Goal: Task Accomplishment & Management: Manage account settings

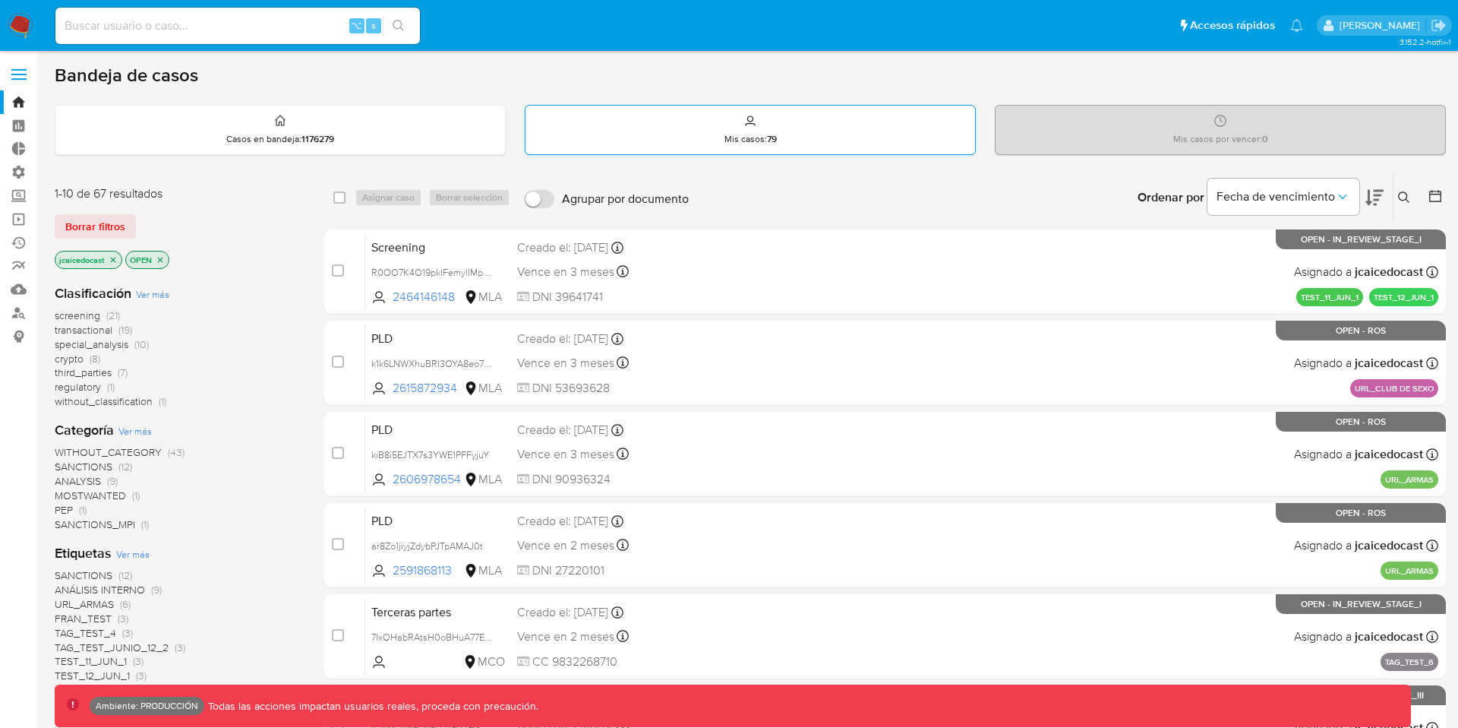
click at [768, 137] on strong "79" at bounding box center [772, 139] width 10 height 14
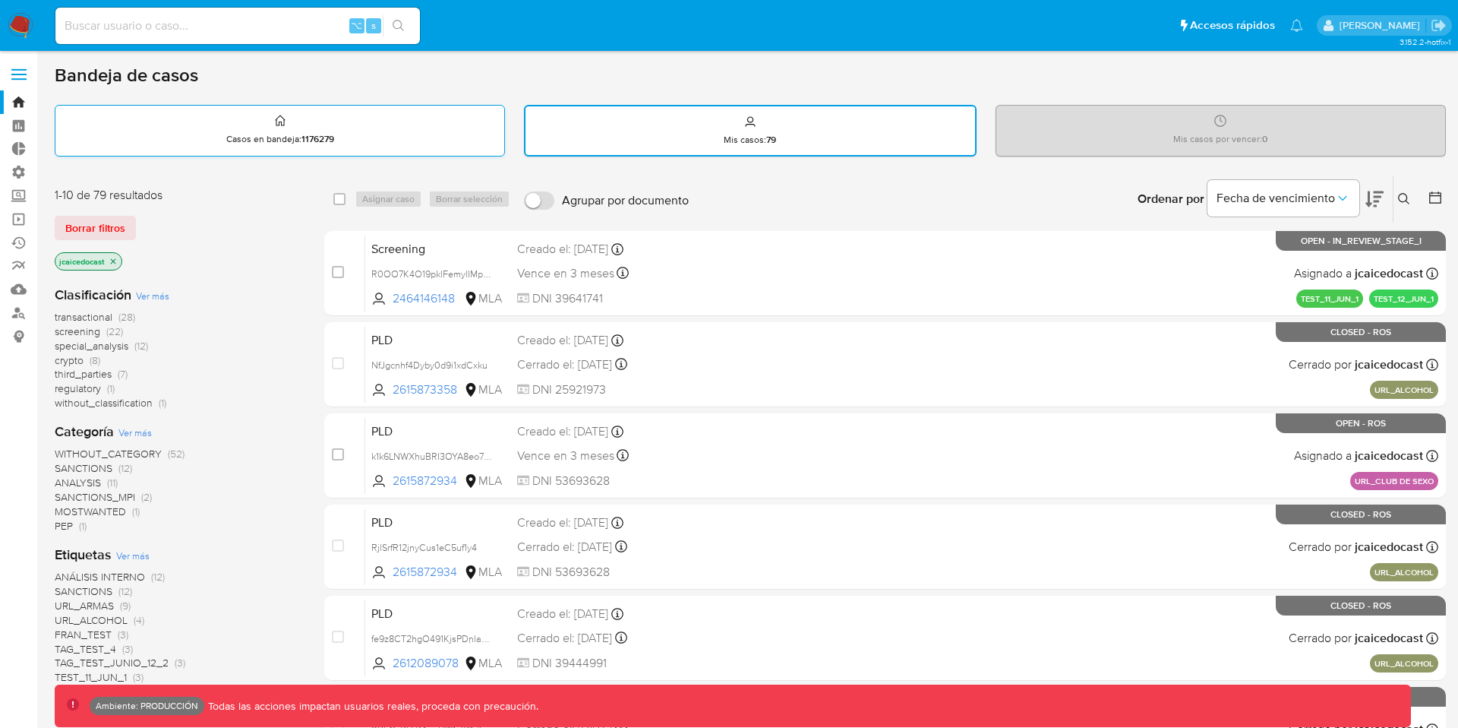
click at [262, 127] on div "Casos en bandeja : 1176279" at bounding box center [279, 130] width 449 height 49
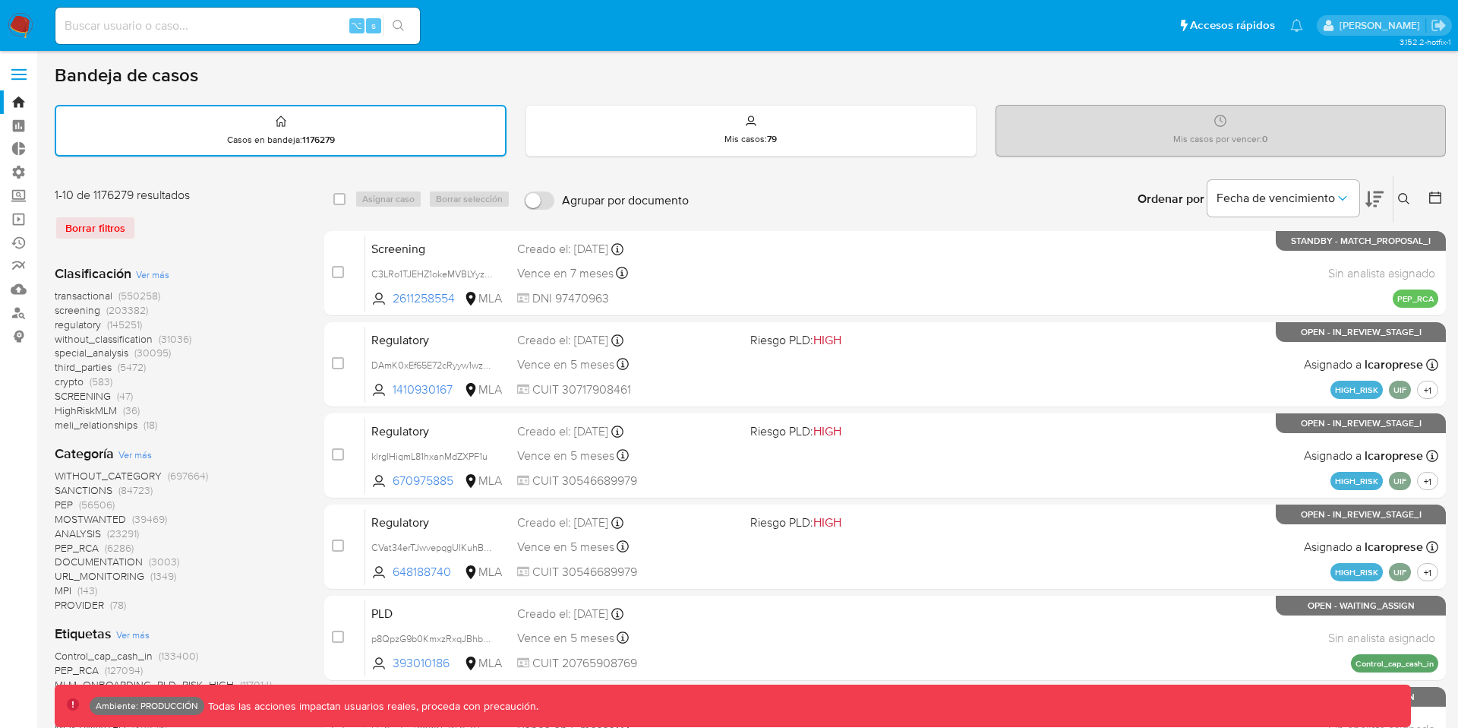
click at [105, 315] on span "screening (203382)" at bounding box center [101, 310] width 93 height 14
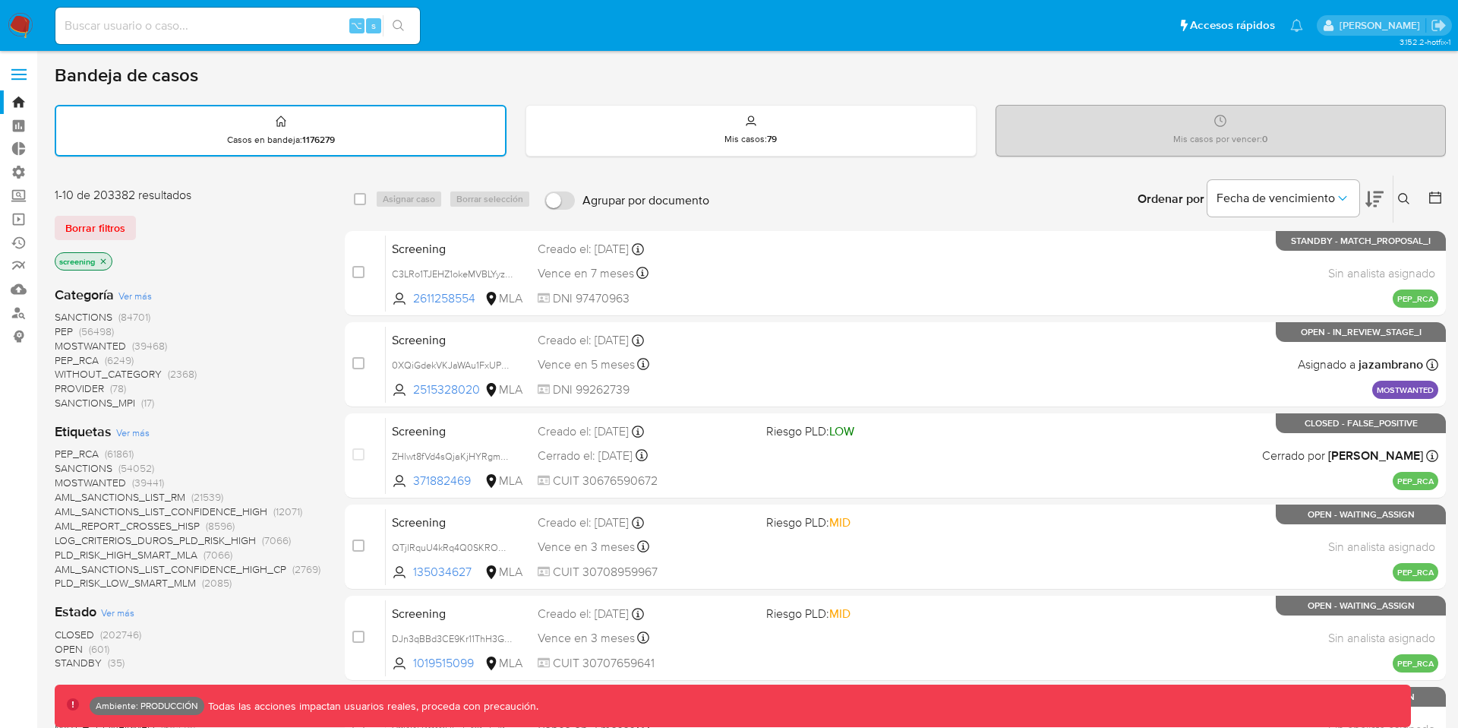
click at [88, 355] on span "PEP_RCA" at bounding box center [77, 359] width 44 height 15
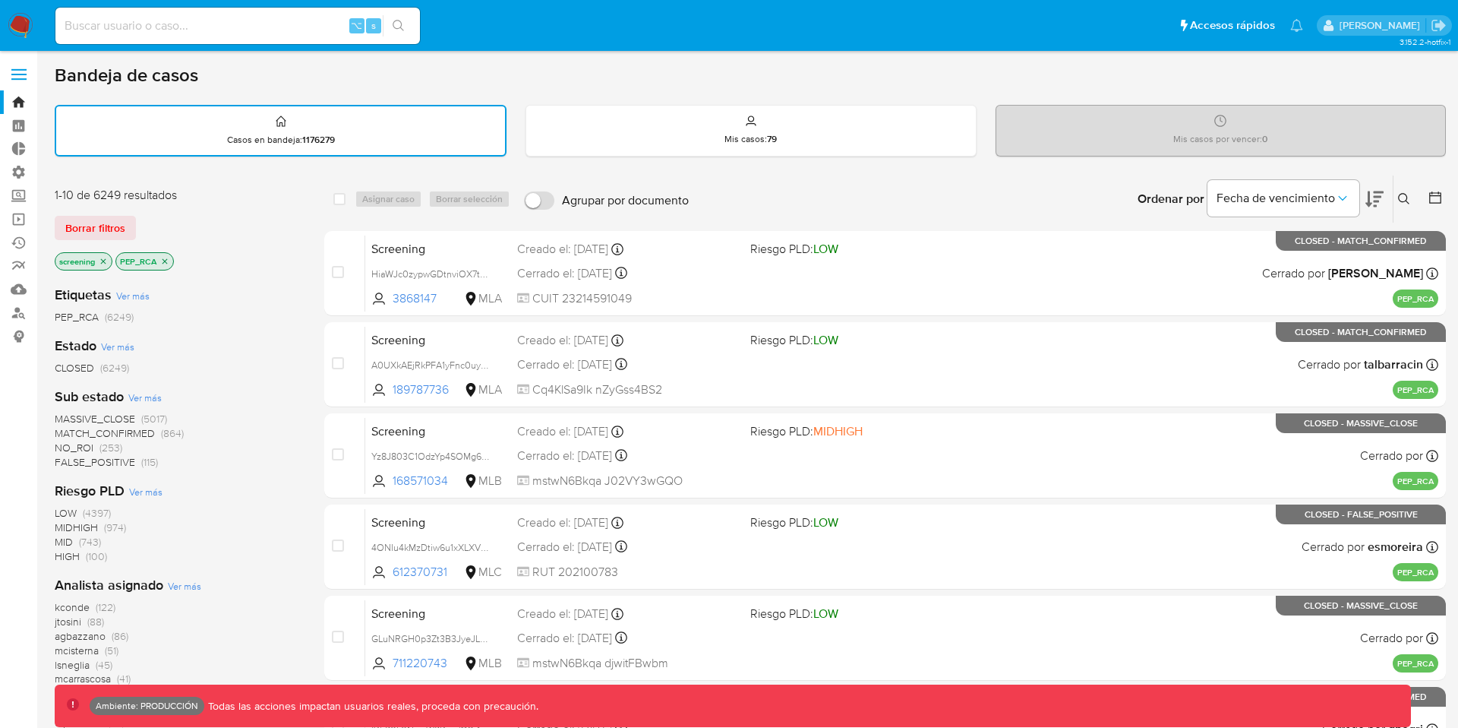
click at [77, 372] on span "CLOSED" at bounding box center [74, 367] width 39 height 15
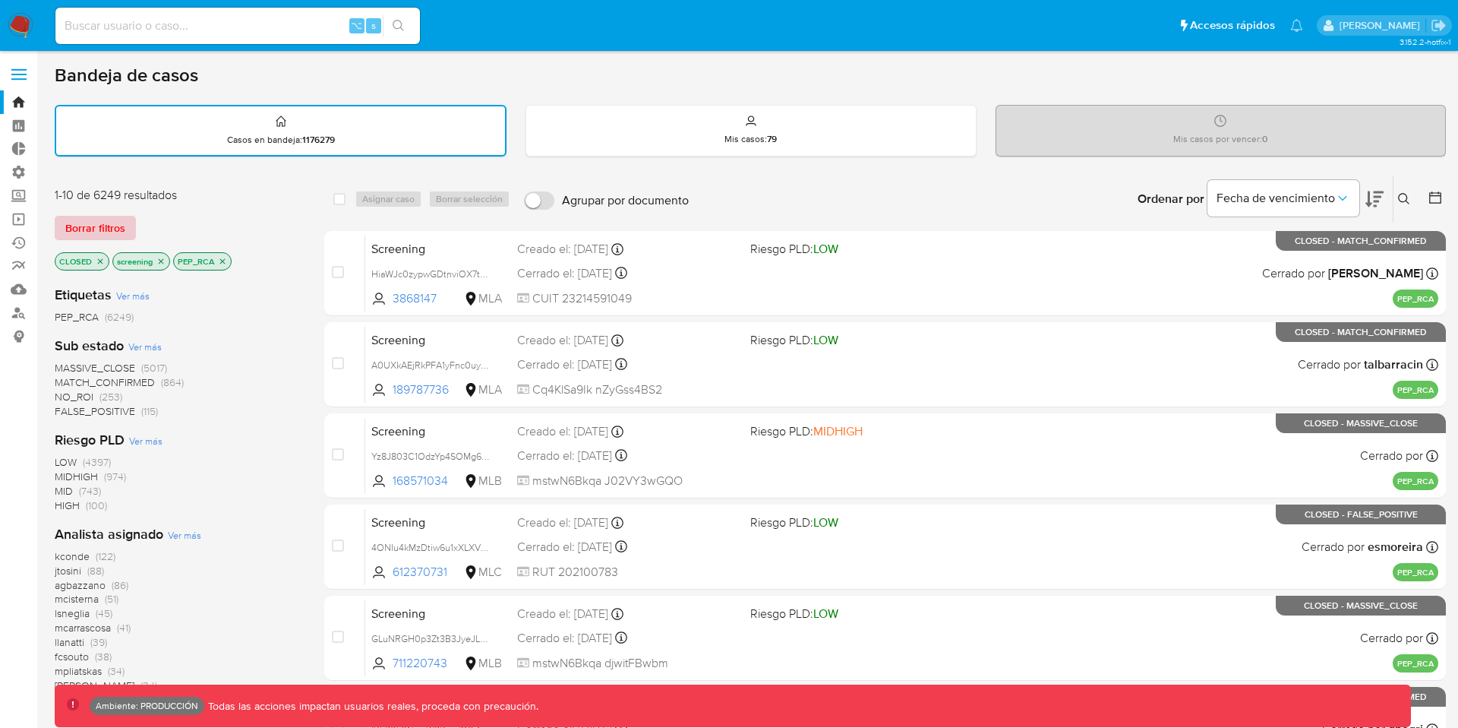
click at [99, 229] on span "Borrar filtros" at bounding box center [95, 227] width 60 height 21
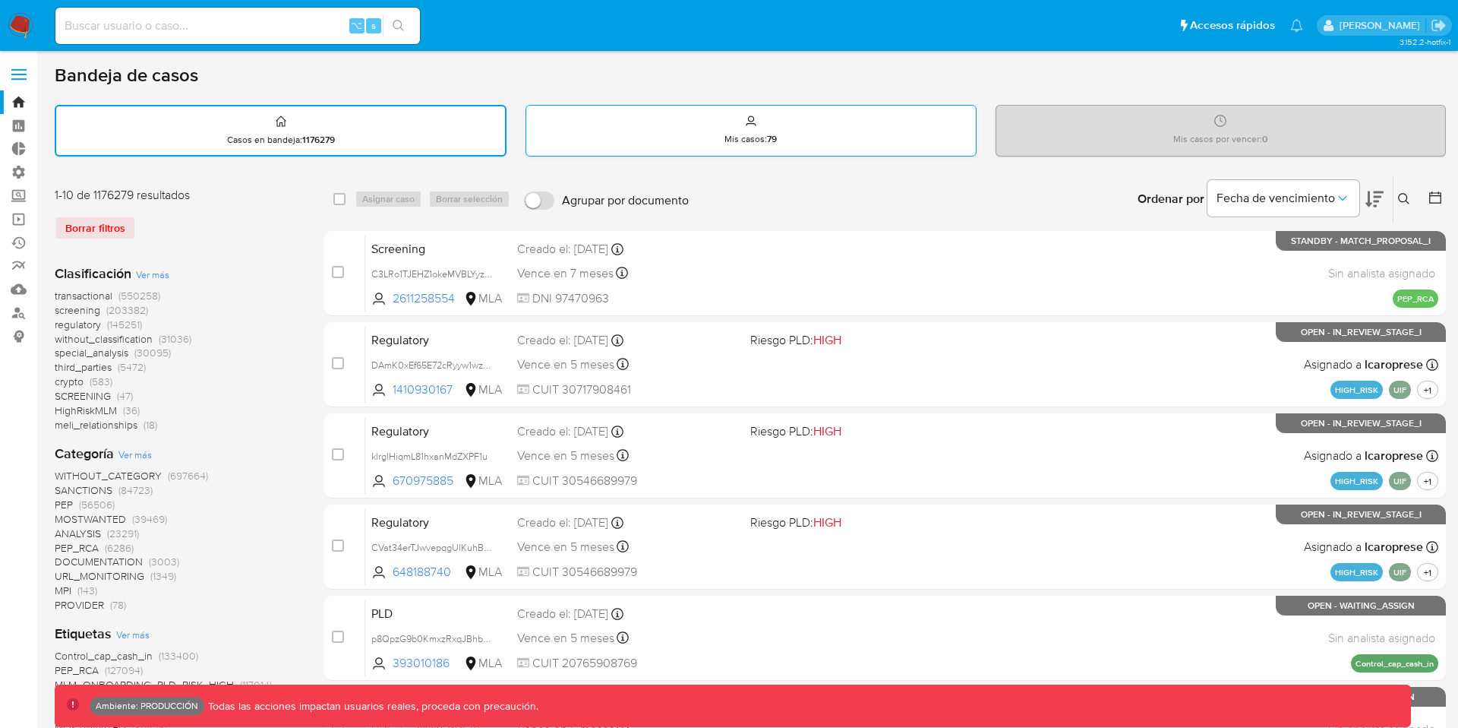
click at [587, 131] on div "Mis casos : 79" at bounding box center [750, 130] width 449 height 49
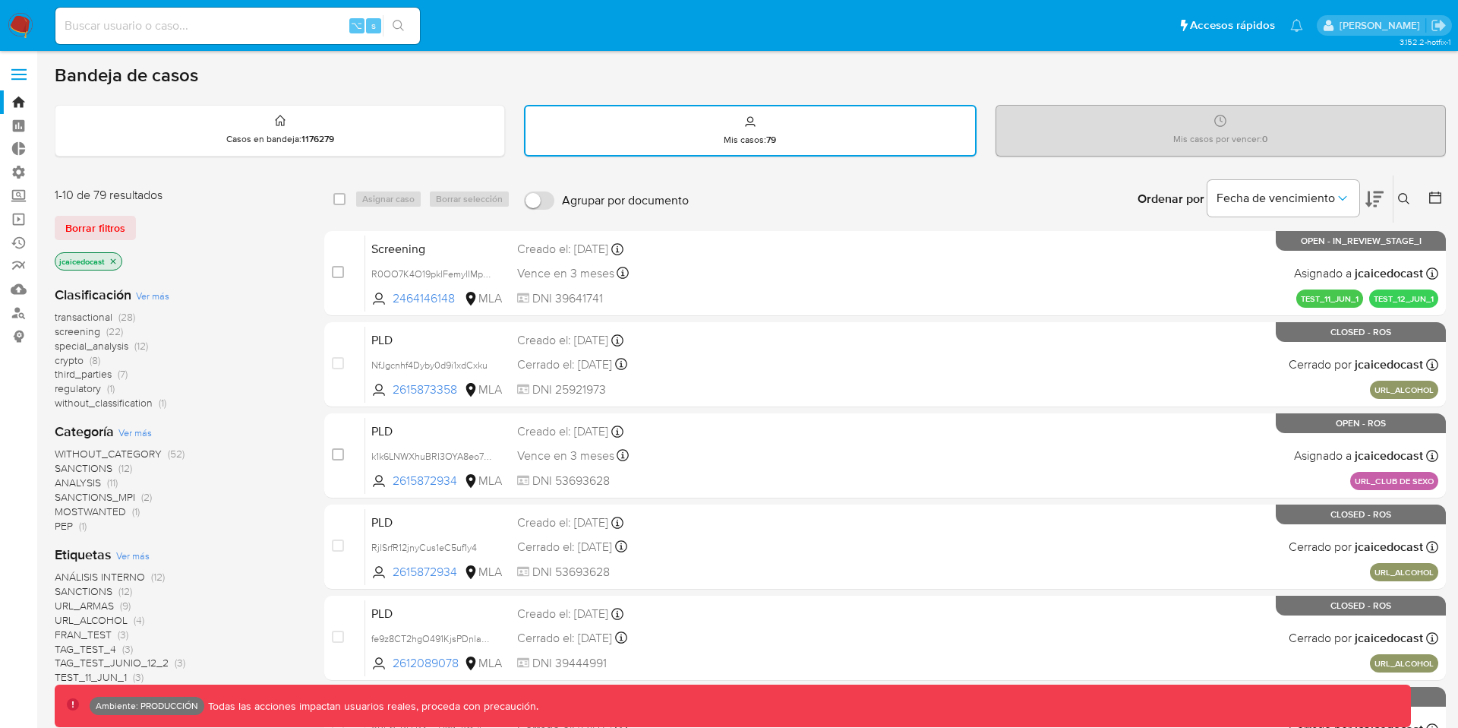
click at [94, 336] on span "screening" at bounding box center [78, 331] width 46 height 15
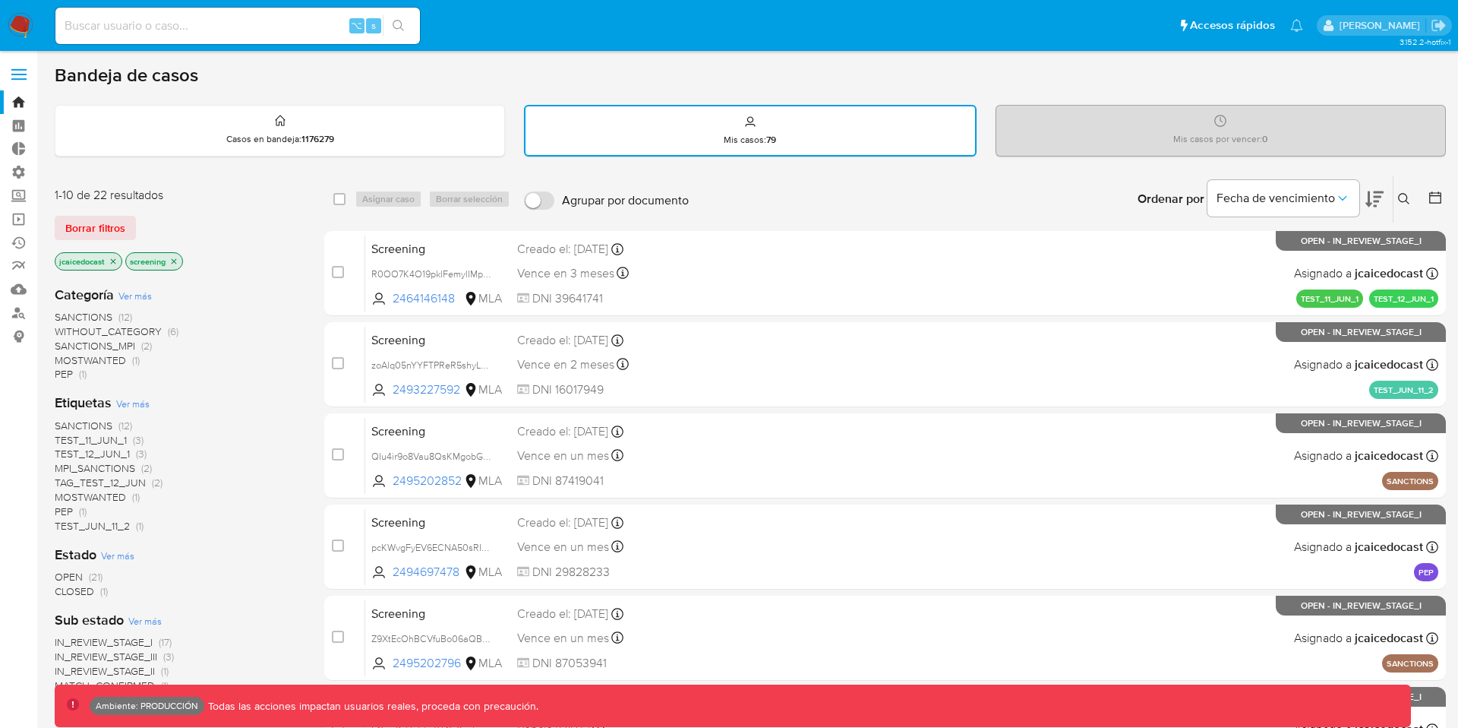
click at [77, 348] on span "SANCTIONS_MPI" at bounding box center [95, 345] width 80 height 15
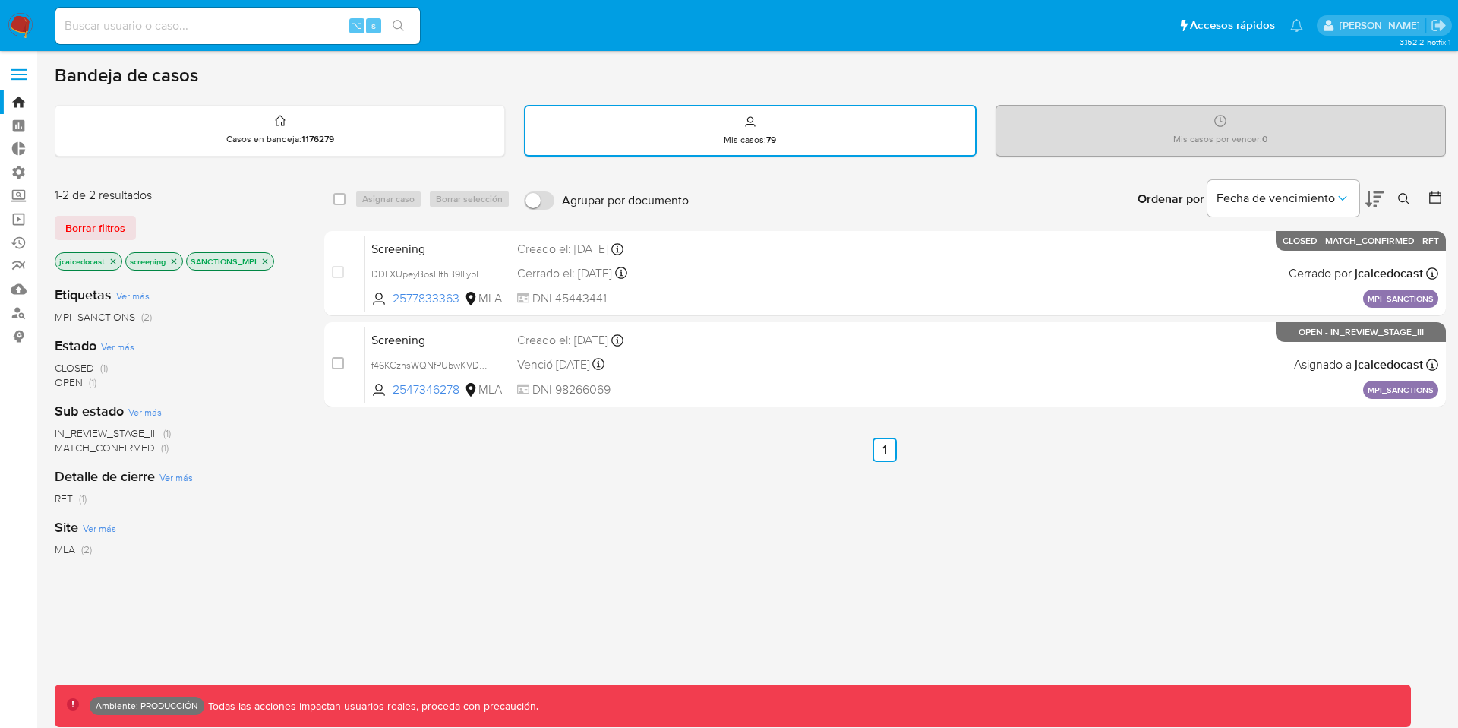
click at [76, 371] on span "CLOSED" at bounding box center [74, 367] width 39 height 15
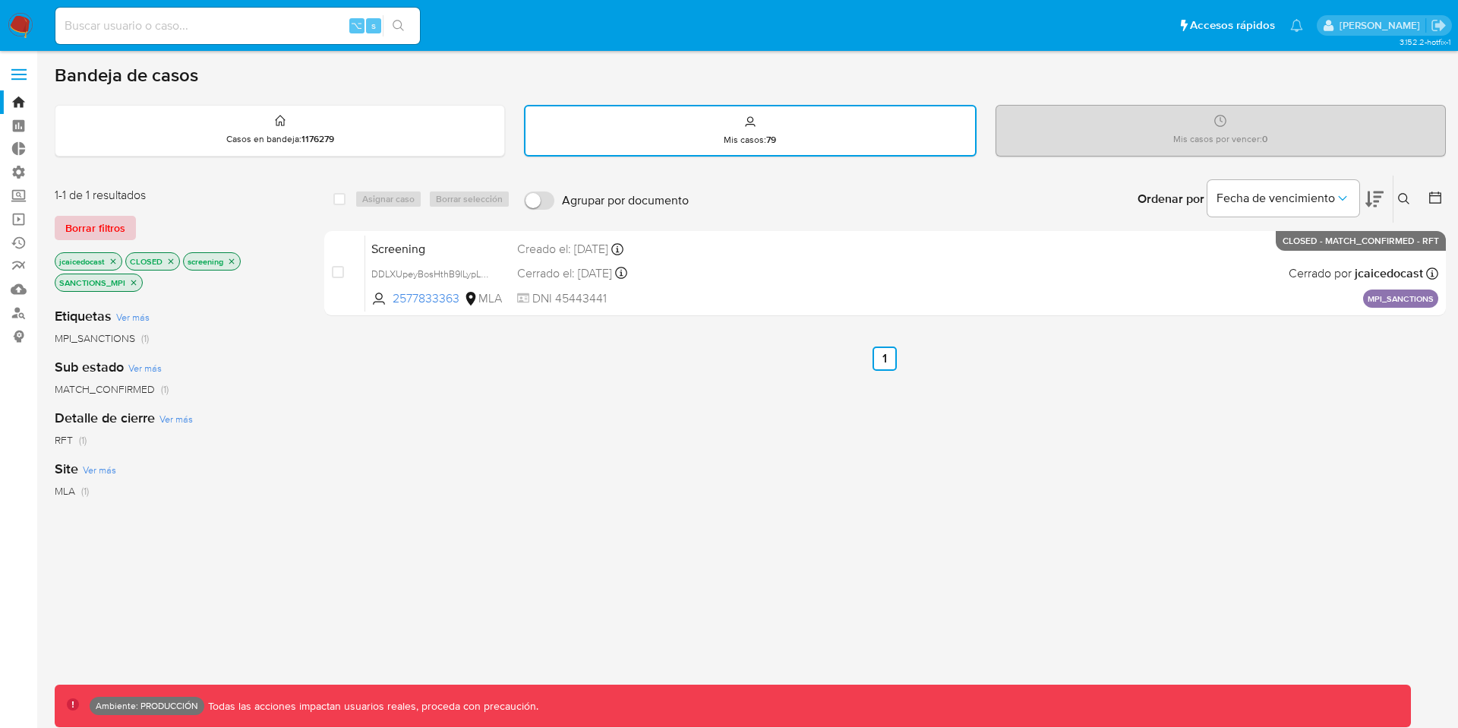
click at [105, 232] on span "Borrar filtros" at bounding box center [95, 227] width 60 height 21
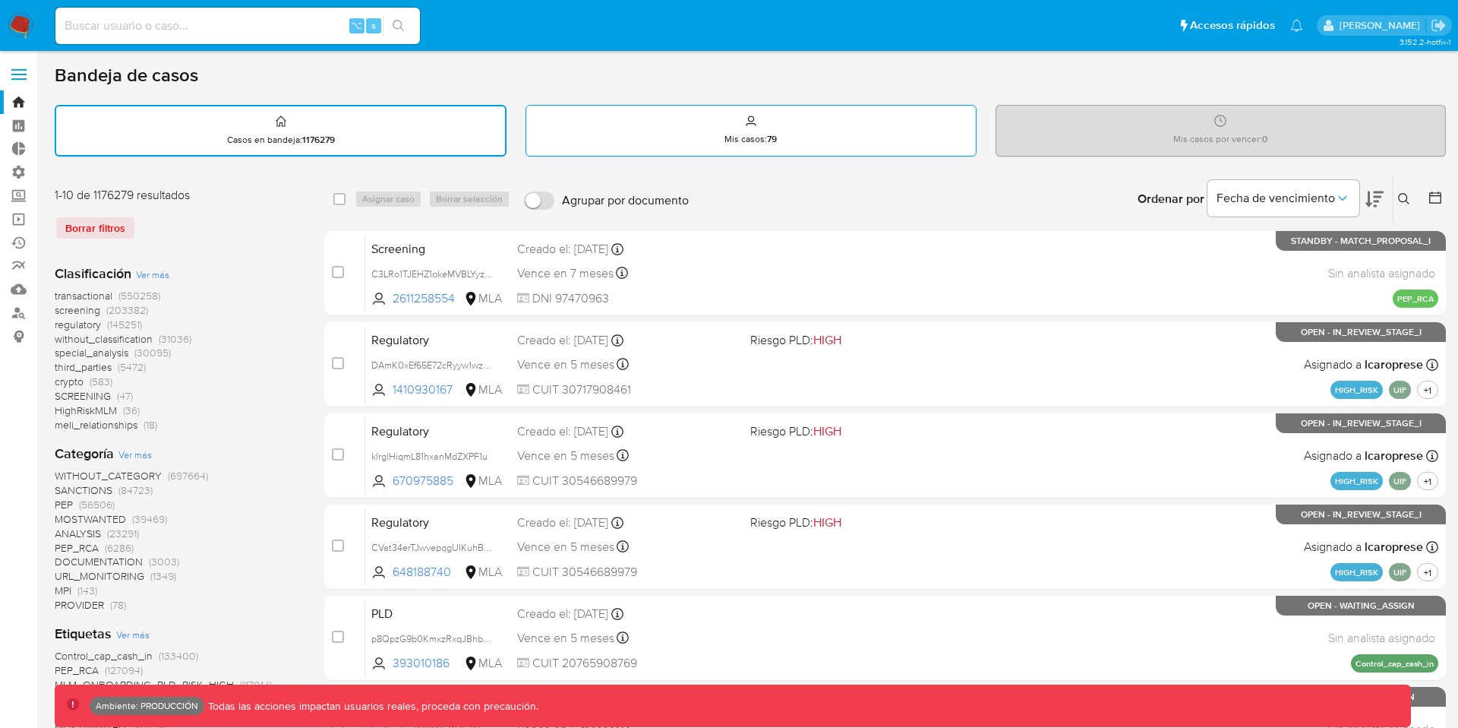
click at [697, 122] on div "Mis casos : 79" at bounding box center [750, 130] width 449 height 49
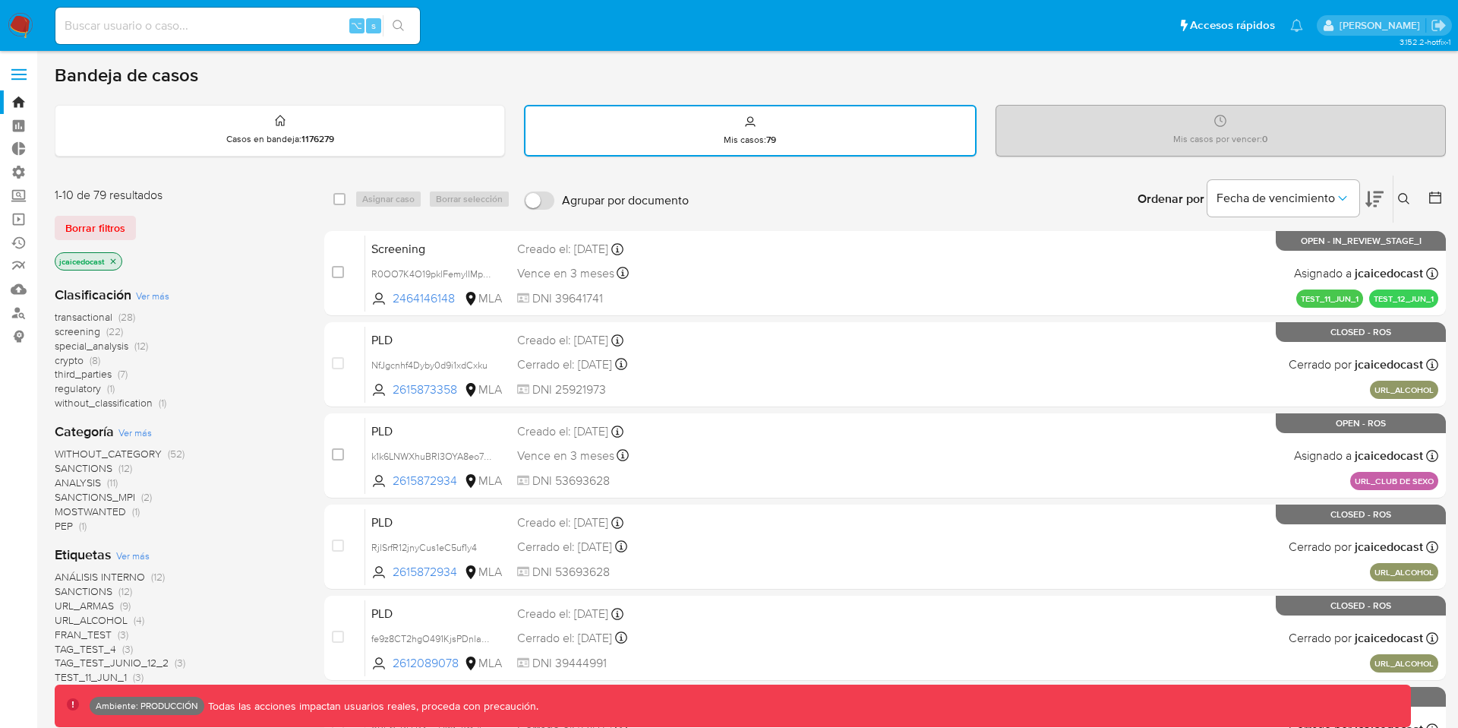
click at [27, 27] on img at bounding box center [21, 26] width 26 height 26
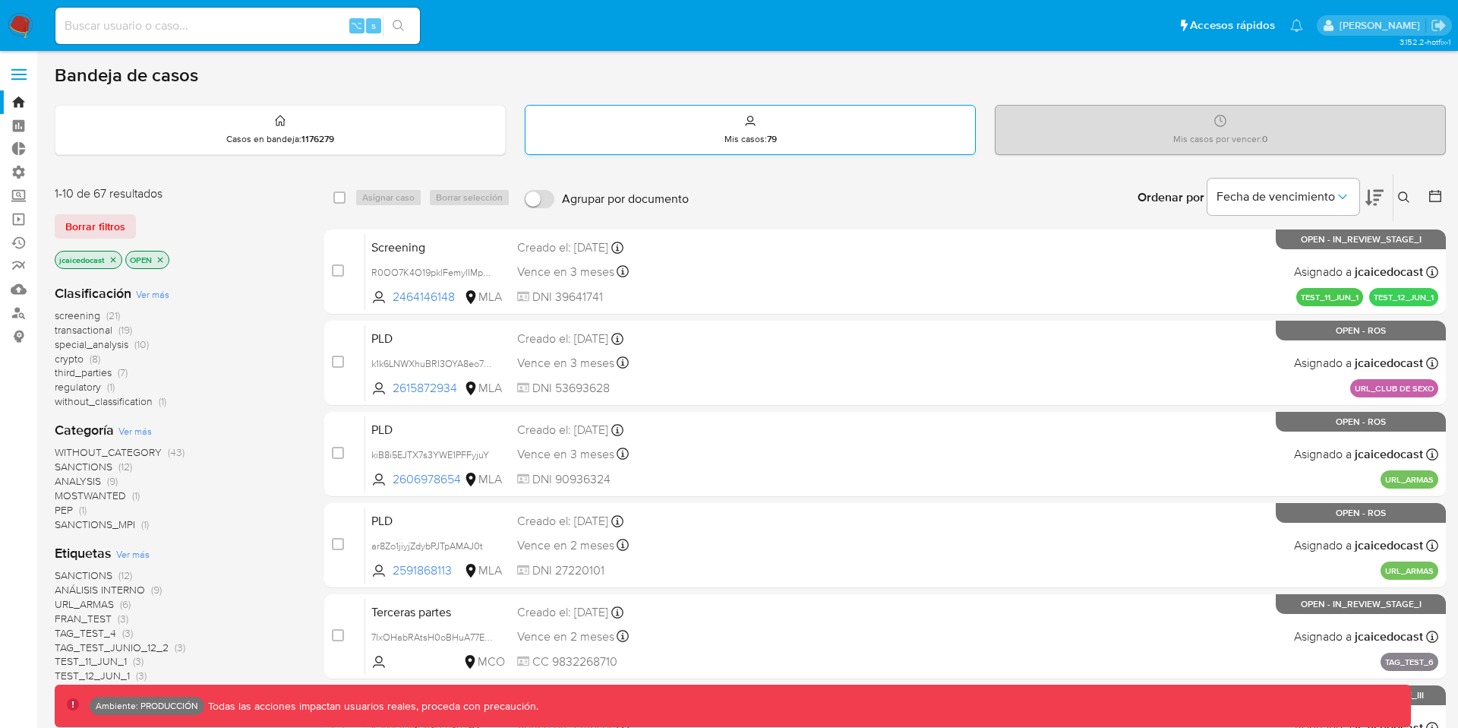
click at [769, 128] on div "Mis casos : 79" at bounding box center [751, 130] width 450 height 49
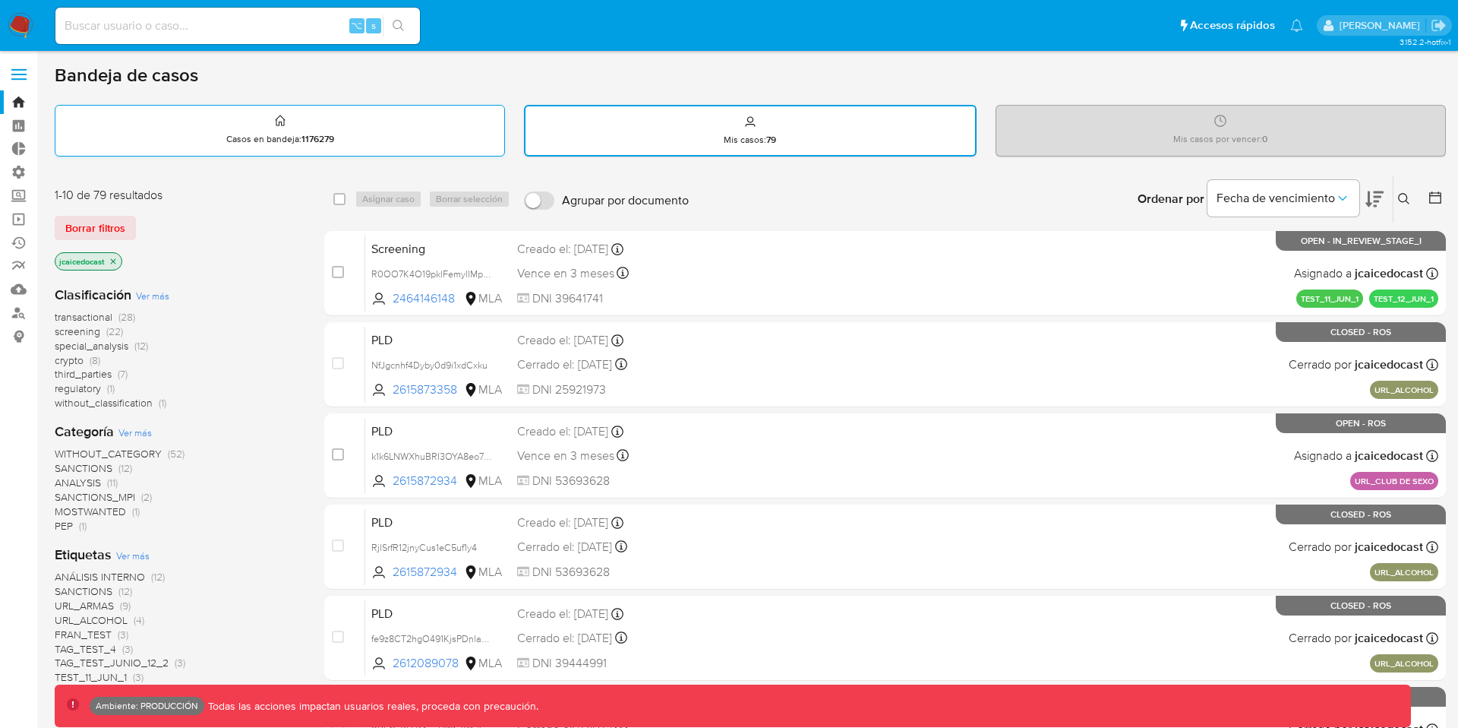
click at [335, 147] on div "Casos en bandeja : 1176279" at bounding box center [279, 130] width 449 height 49
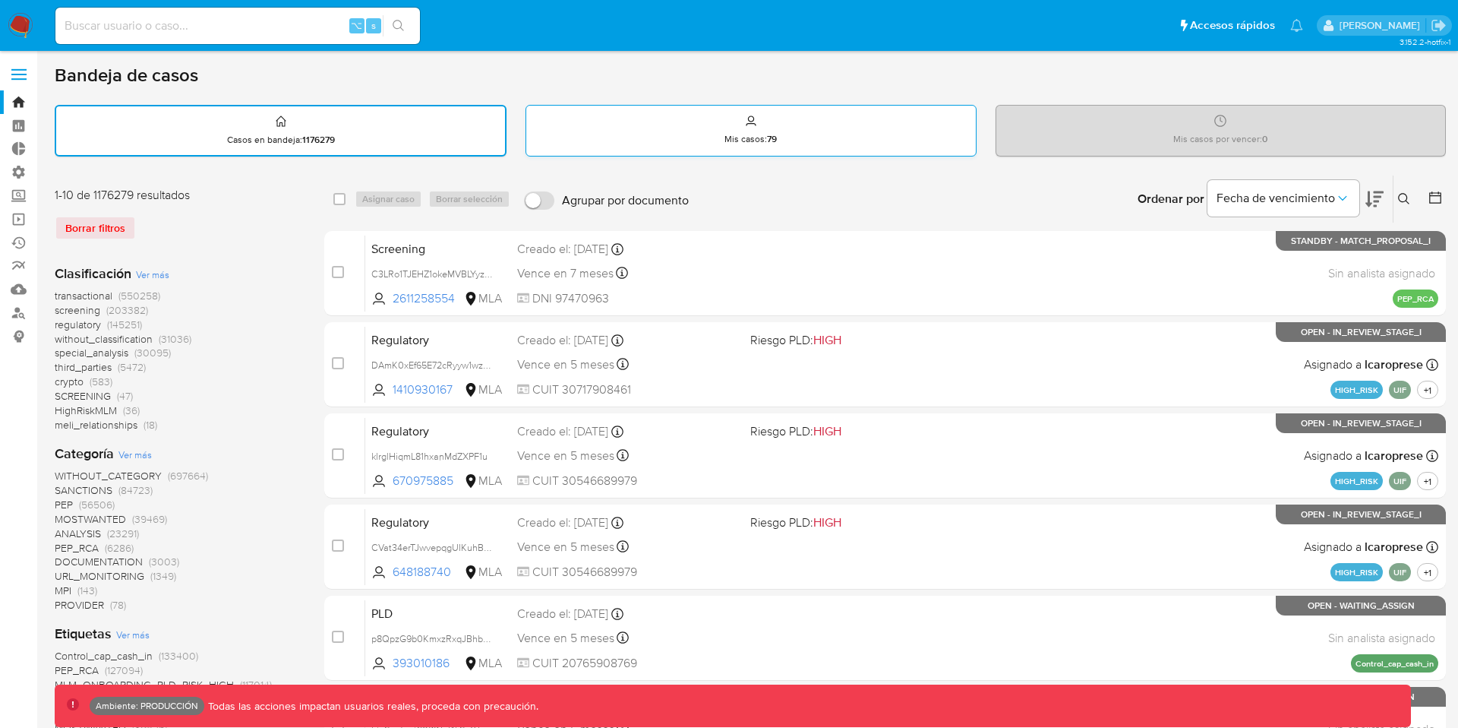
click at [728, 123] on div "Mis casos : 79" at bounding box center [750, 130] width 449 height 49
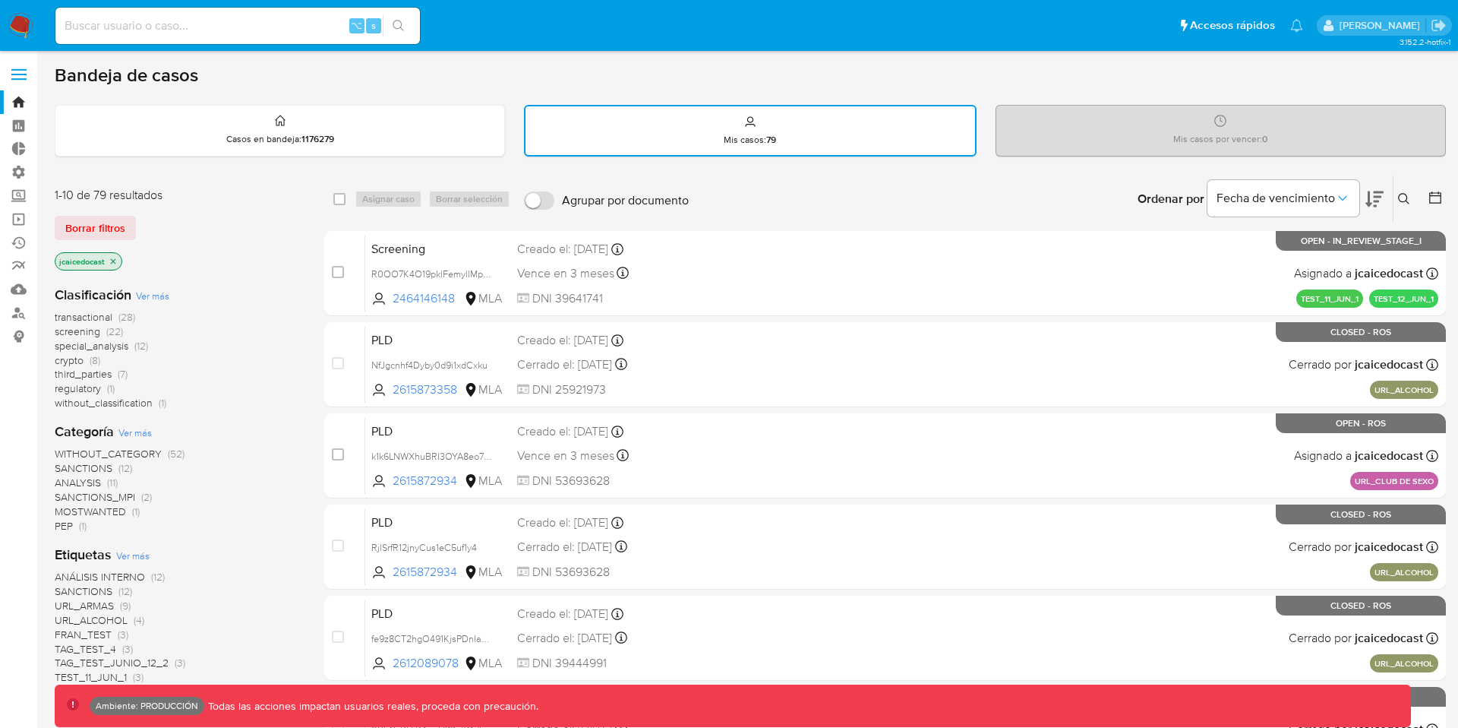
click at [902, 66] on div "Bandeja de casos" at bounding box center [750, 75] width 1391 height 23
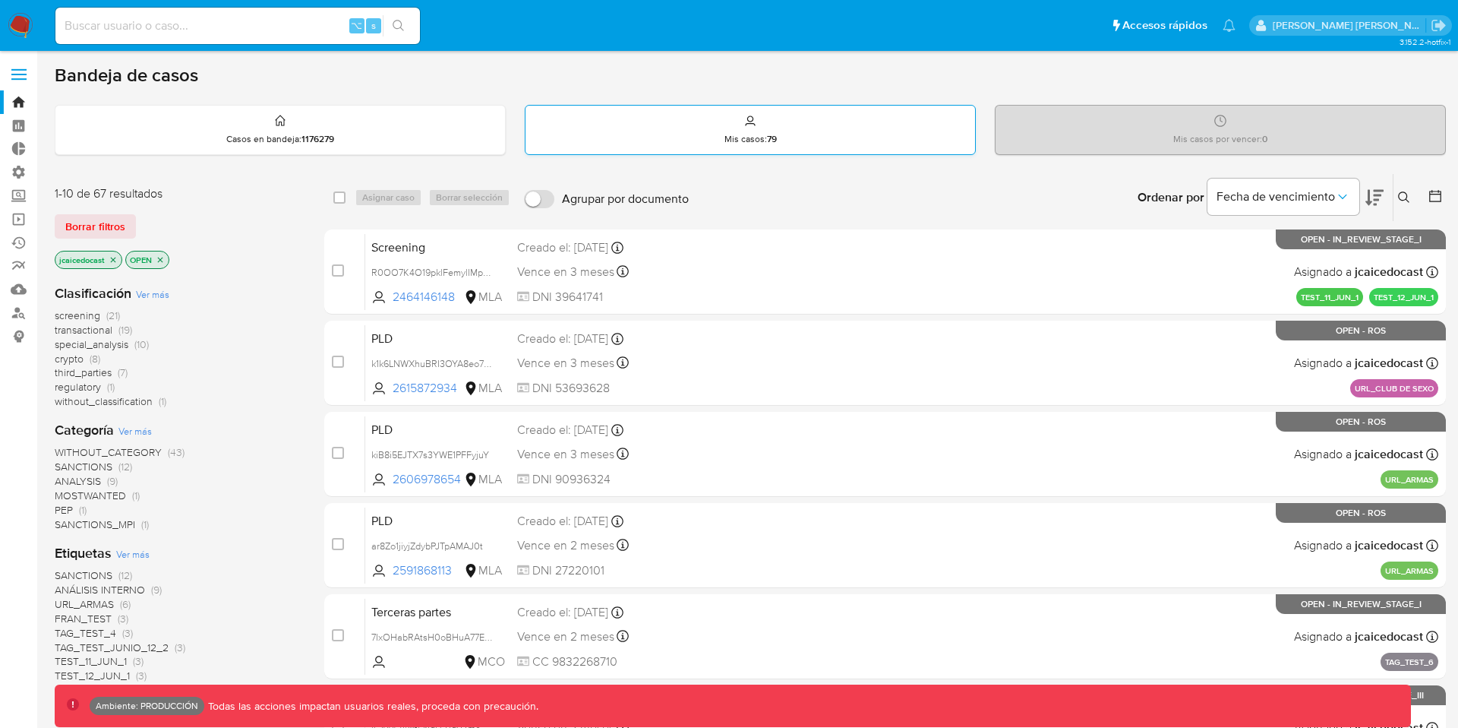
click at [690, 149] on div "Mis casos : 79" at bounding box center [751, 130] width 450 height 49
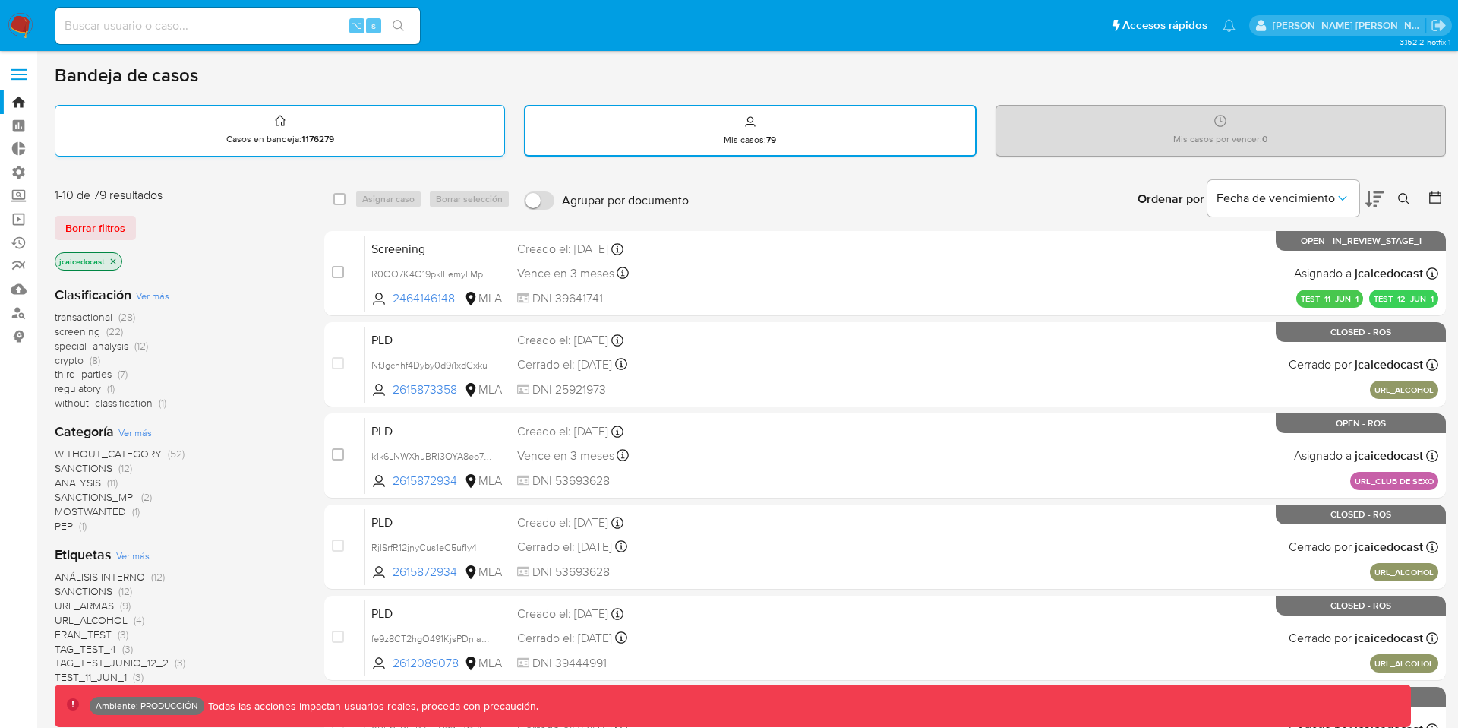
click at [352, 137] on div "Casos en bandeja : 1176279" at bounding box center [279, 130] width 449 height 49
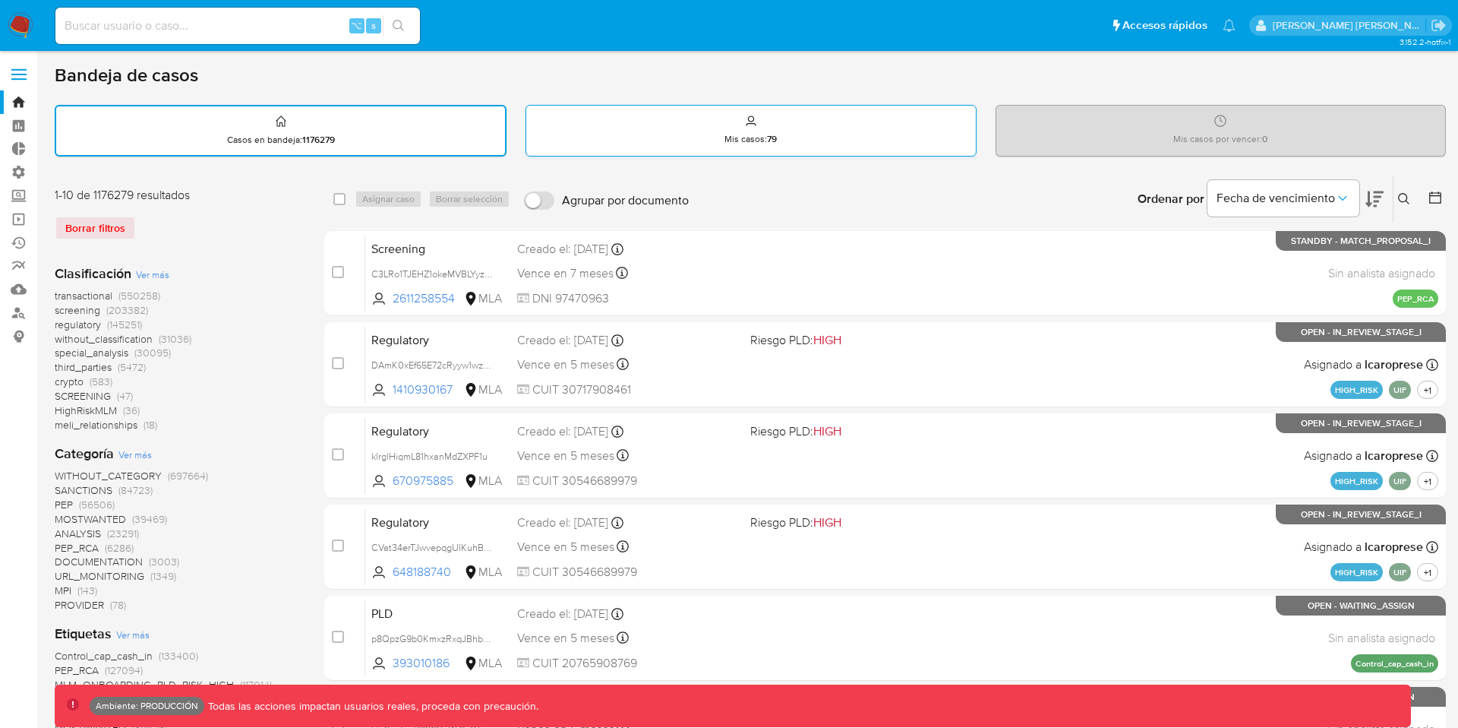
click at [740, 138] on p "Mis casos : 79" at bounding box center [750, 139] width 52 height 12
